Goal: Check status: Check status

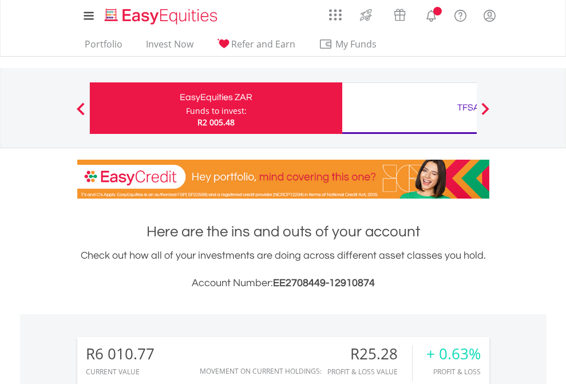
scroll to position [110, 180]
click at [186, 108] on div "Funds to invest:" at bounding box center [216, 110] width 61 height 11
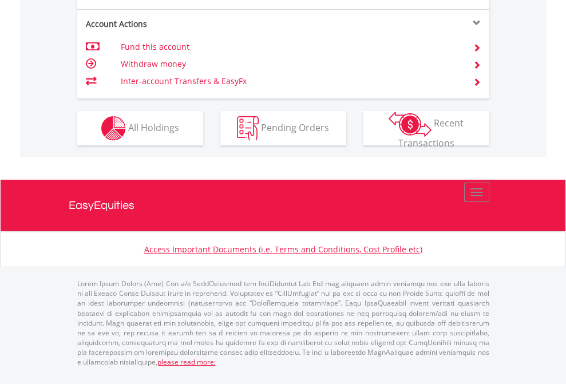
scroll to position [1074, 0]
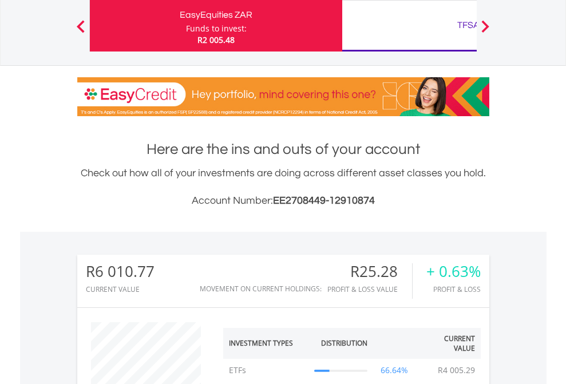
scroll to position [110, 180]
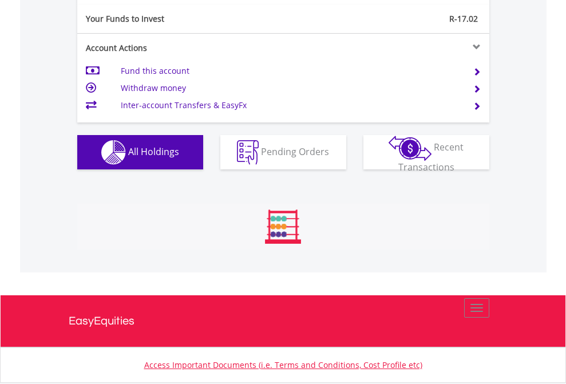
scroll to position [110, 180]
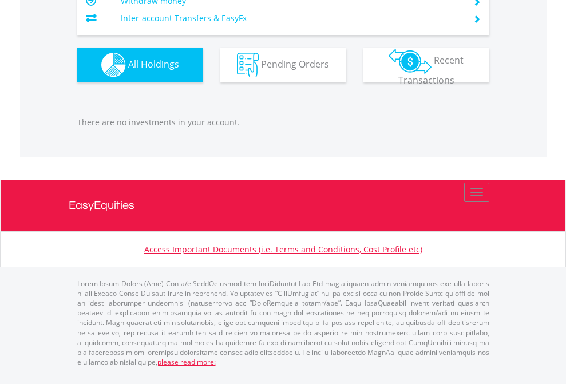
scroll to position [110, 180]
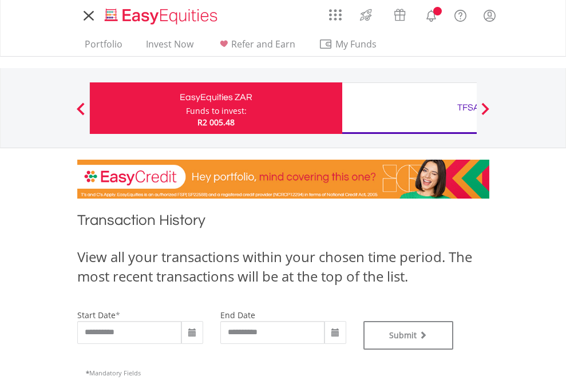
type input "**********"
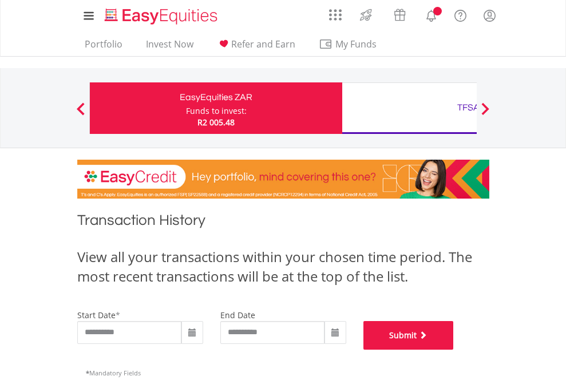
click at [454, 350] on button "Submit" at bounding box center [408, 335] width 90 height 29
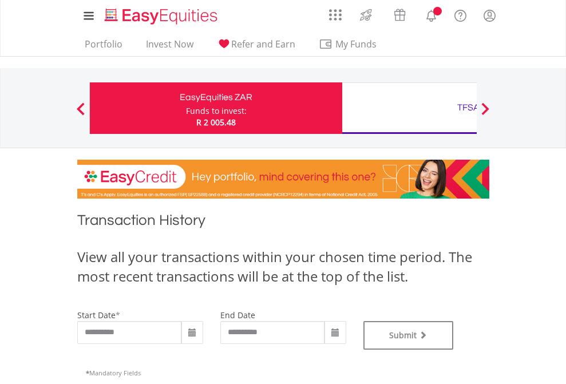
click at [409, 108] on div "TFSA" at bounding box center [468, 108] width 239 height 16
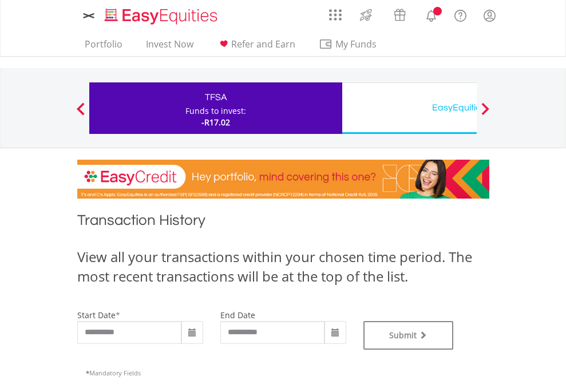
type input "**********"
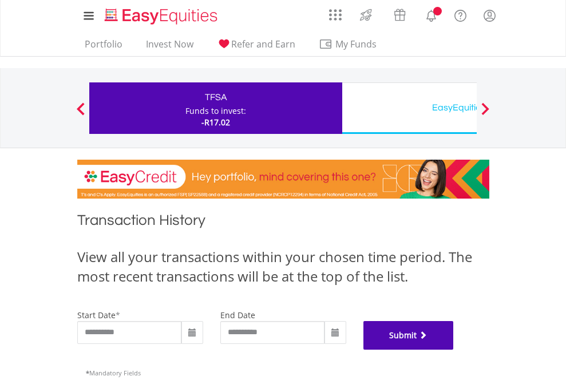
click at [454, 350] on button "Submit" at bounding box center [408, 335] width 90 height 29
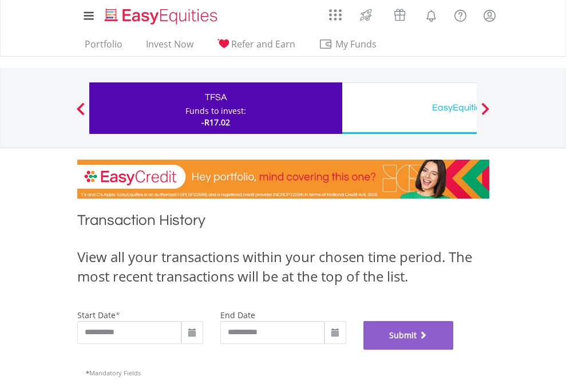
scroll to position [464, 0]
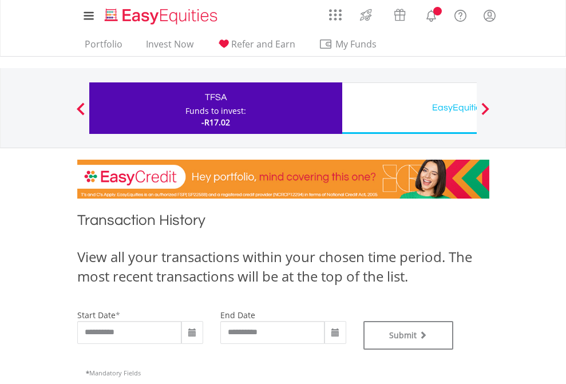
click at [409, 108] on div "EasyEquities USD" at bounding box center [468, 108] width 239 height 16
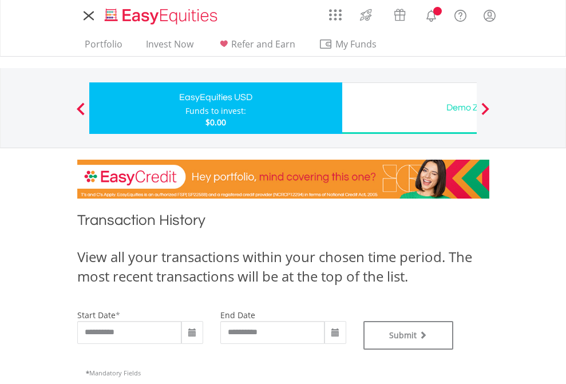
type input "**********"
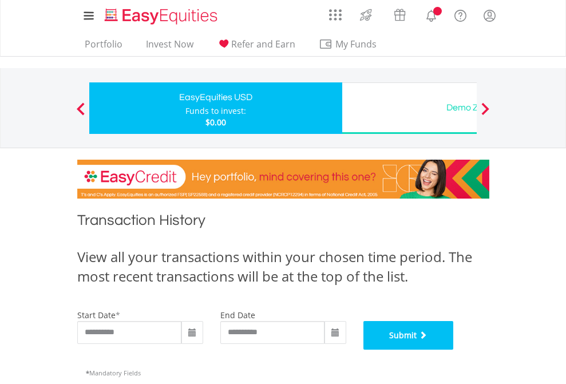
click at [454, 350] on button "Submit" at bounding box center [408, 335] width 90 height 29
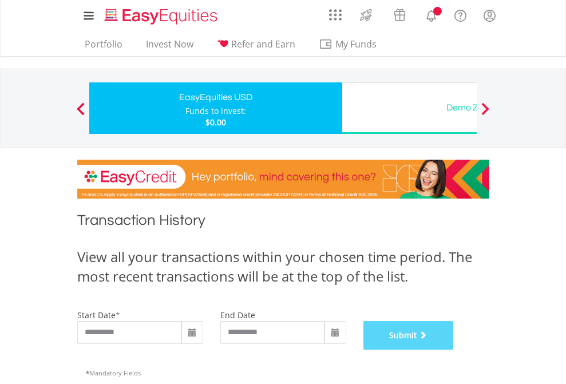
scroll to position [464, 0]
